Goal: Navigation & Orientation: Find specific page/section

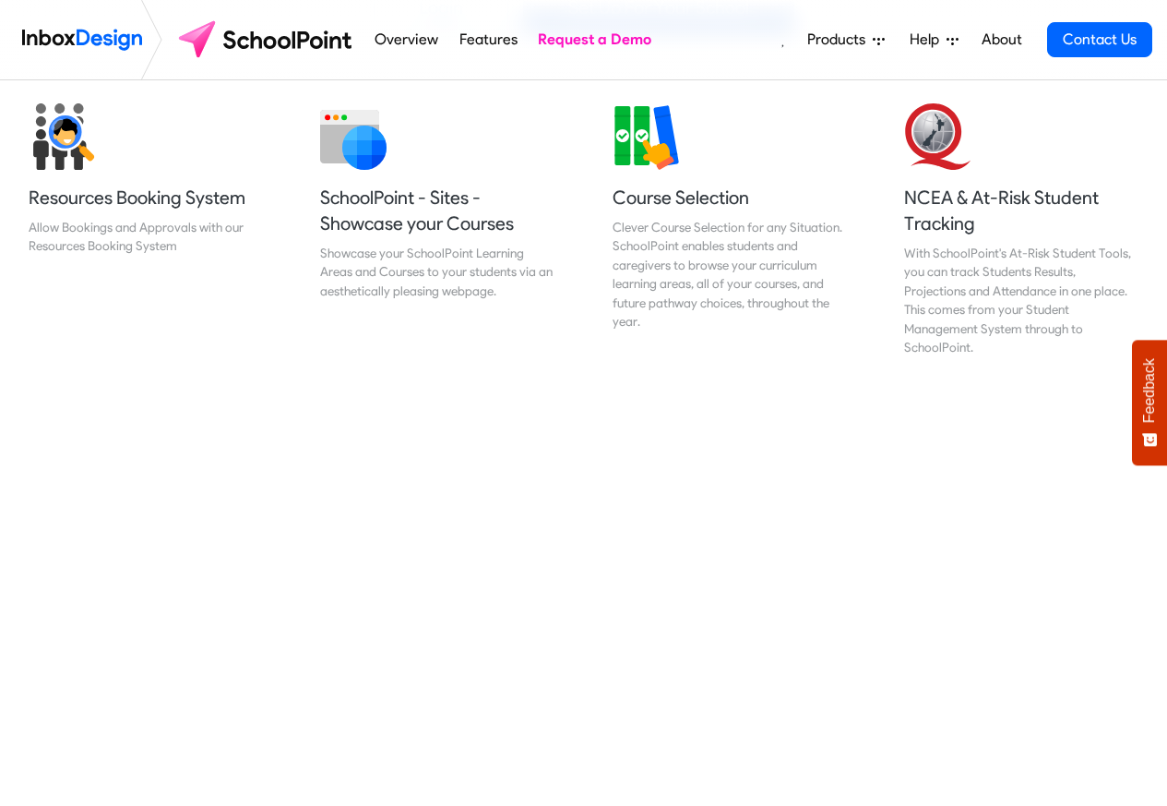
scroll to position [775, 0]
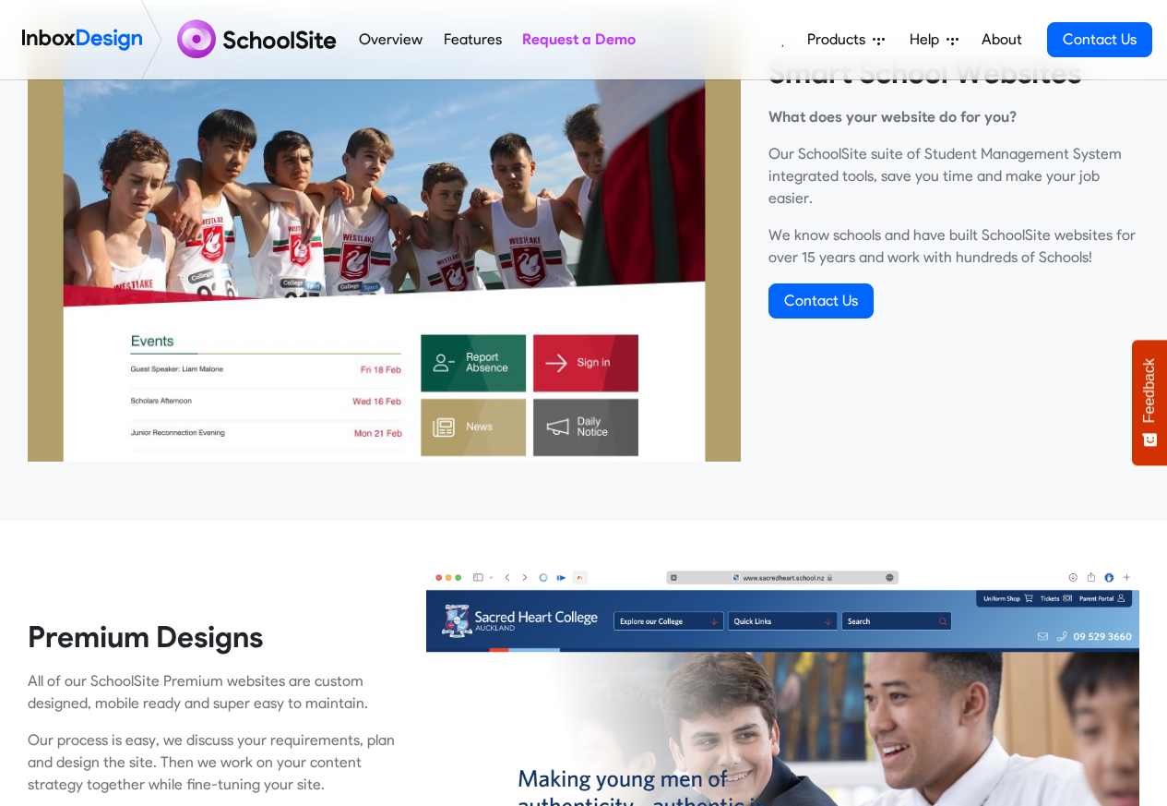
scroll to position [775, 0]
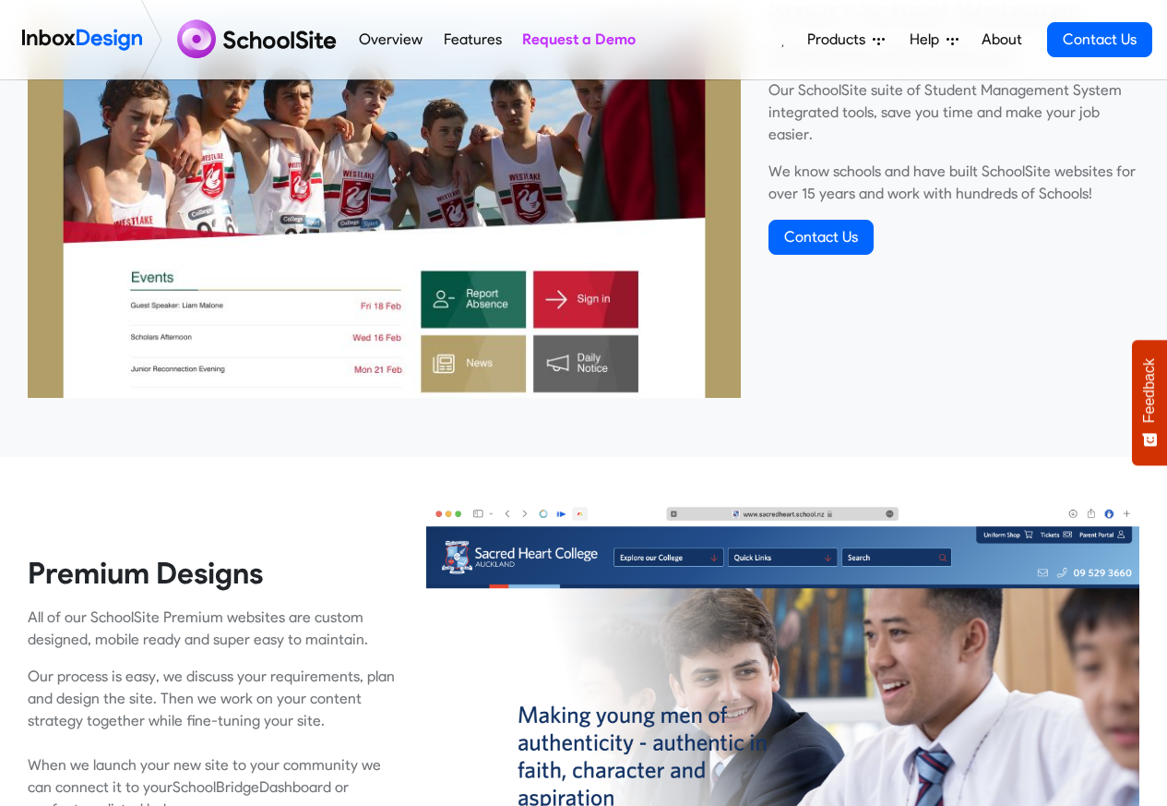
click at [983, 37] on link "About" at bounding box center [1001, 39] width 51 height 37
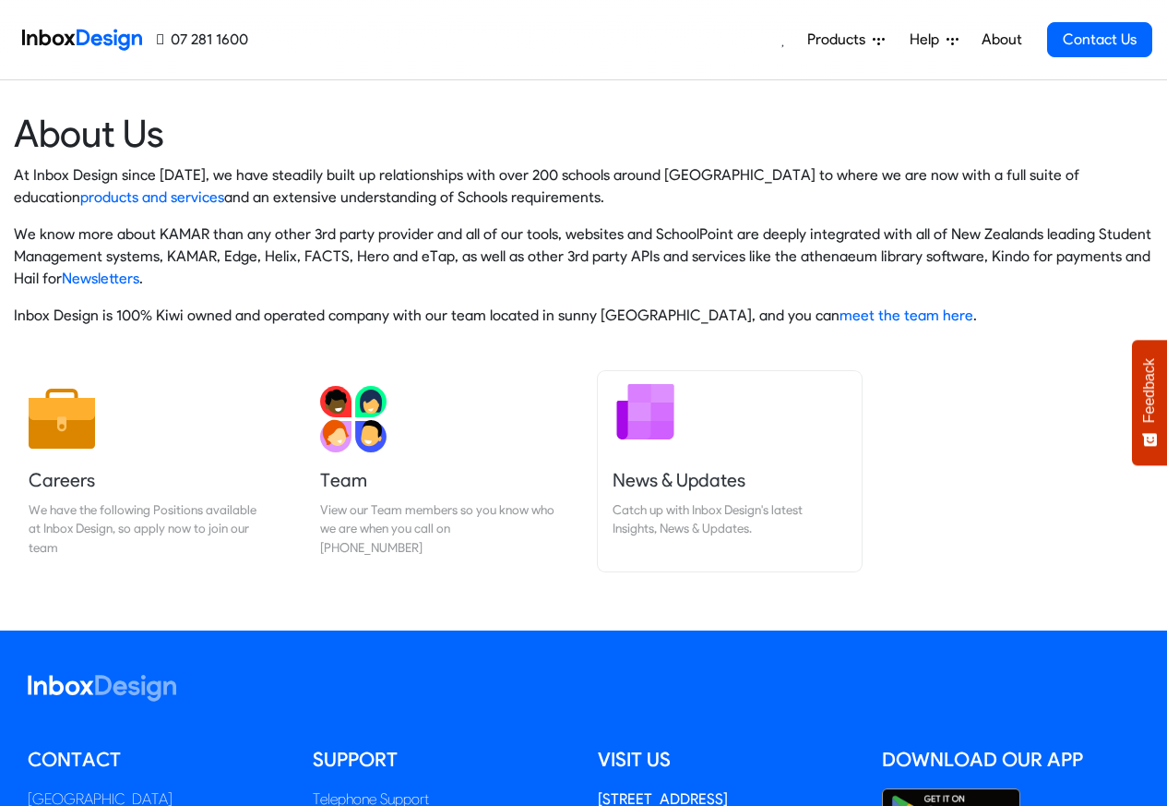
click at [678, 478] on h5 "News & Updates" at bounding box center [730, 480] width 234 height 26
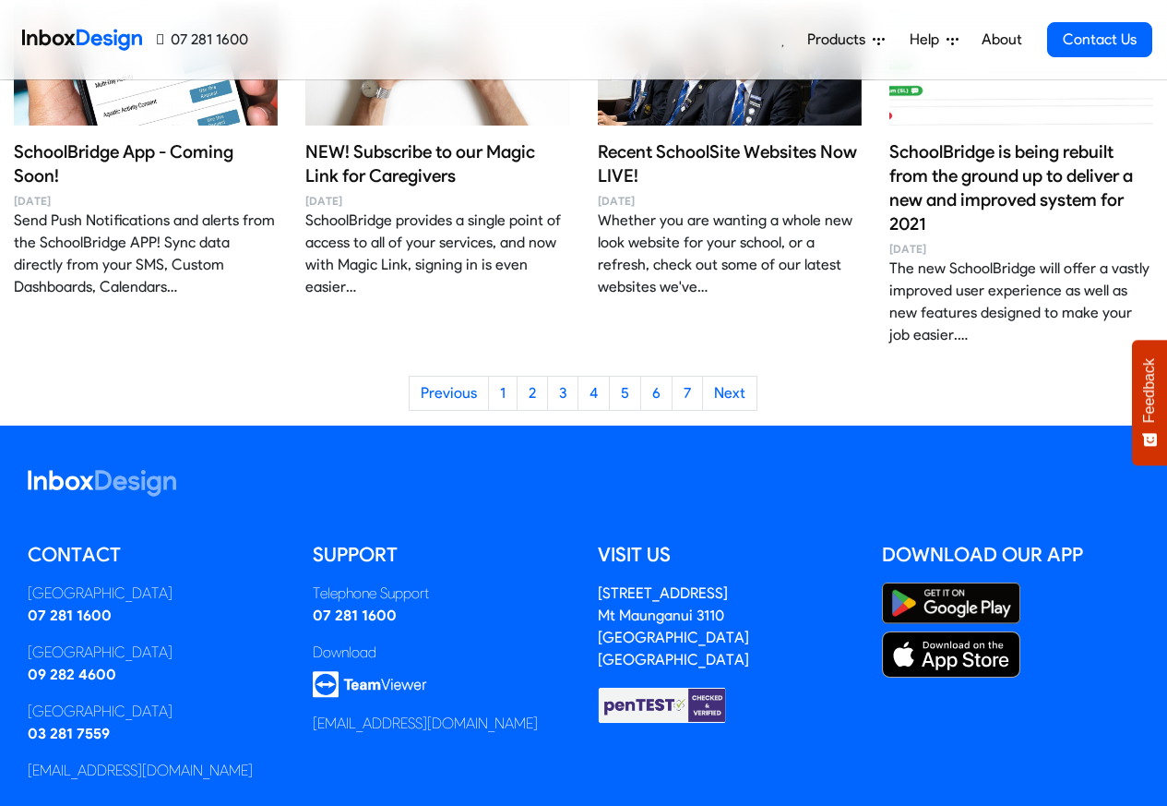
scroll to position [1902, 0]
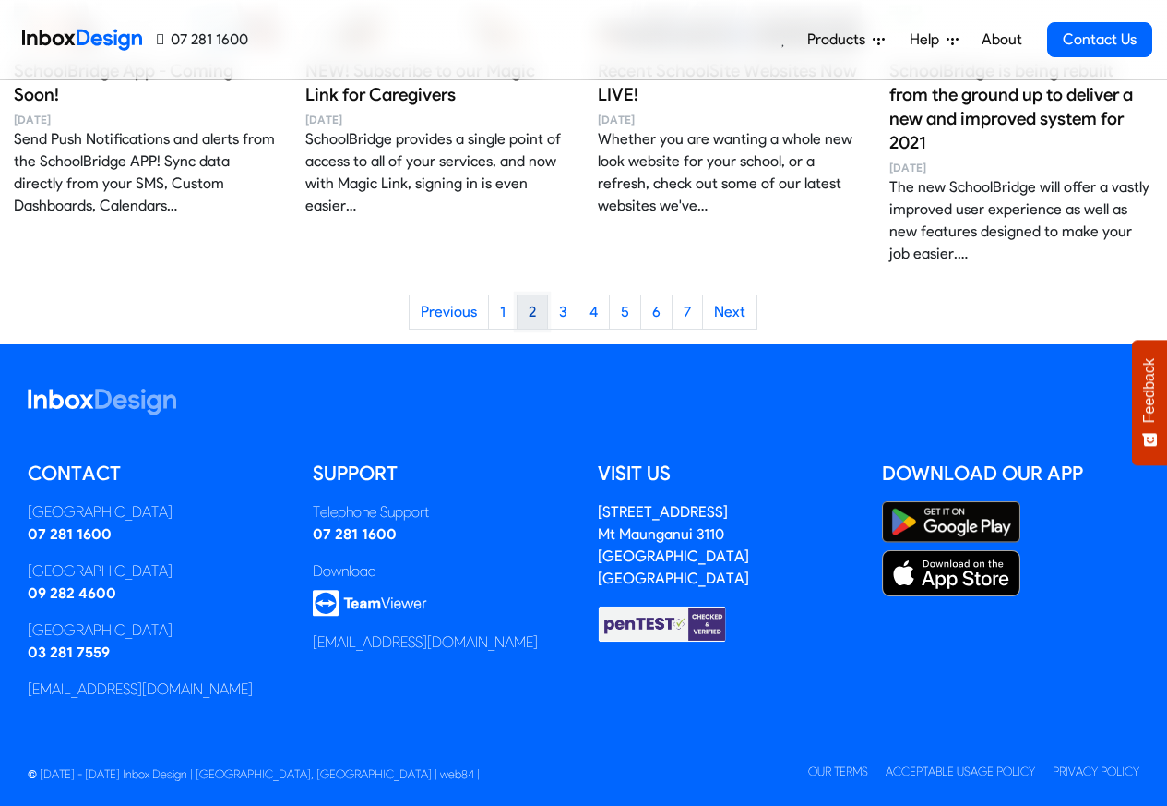
click at [528, 294] on link "2" at bounding box center [532, 311] width 31 height 35
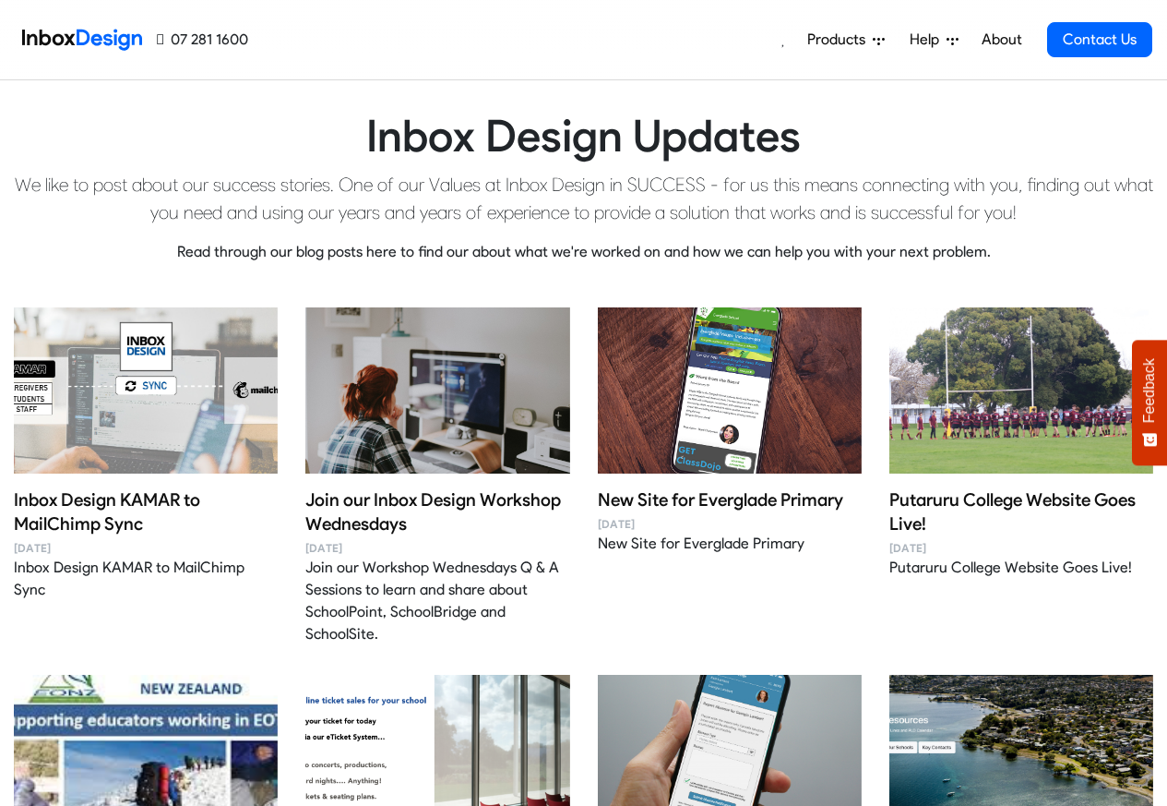
click at [565, 286] on div "Inbox Design Updates We like to post about our success stories. One of our Valu…" at bounding box center [584, 193] width 1140 height 227
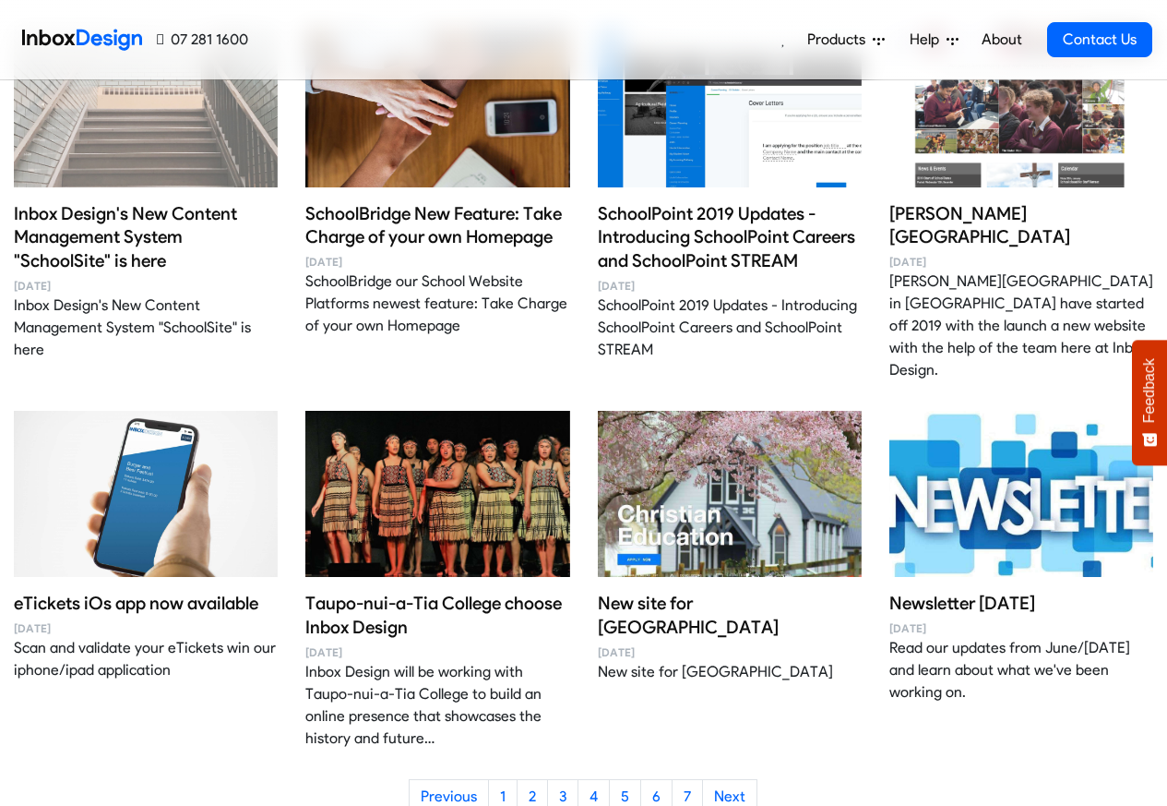
scroll to position [1440, 0]
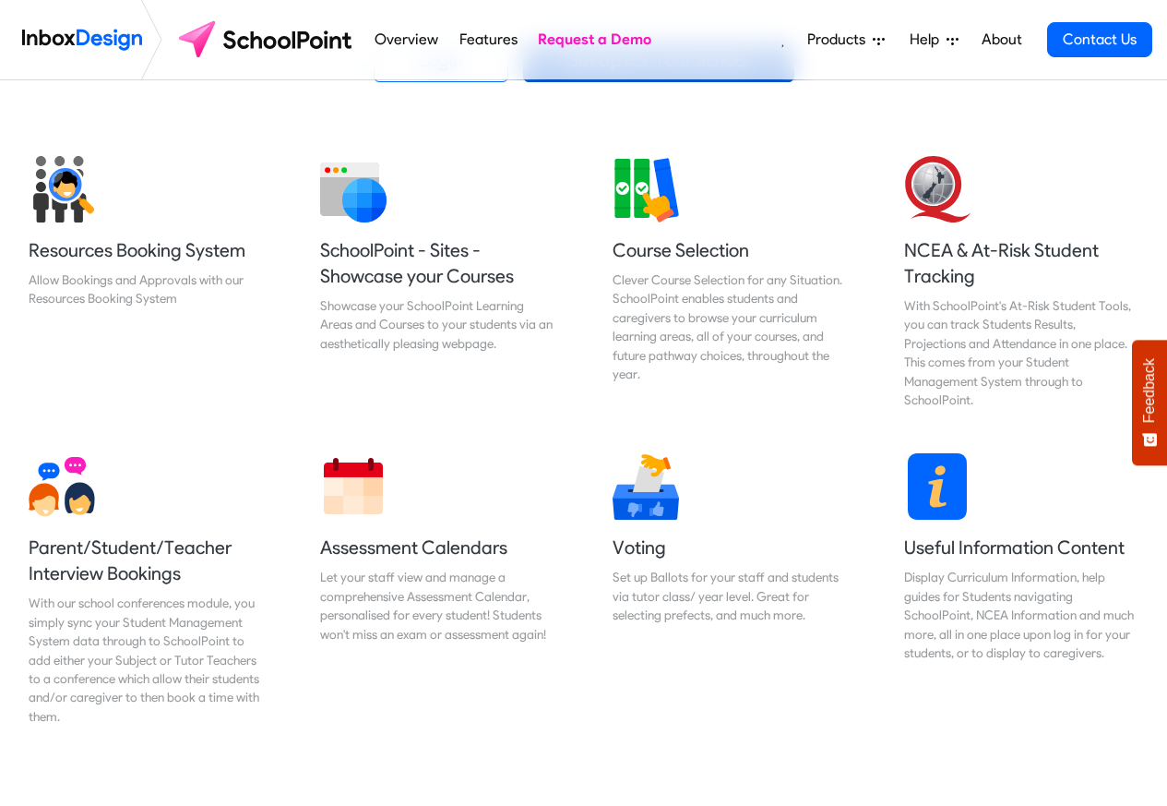
scroll to position [664, 0]
